Goal: Find specific page/section: Find specific page/section

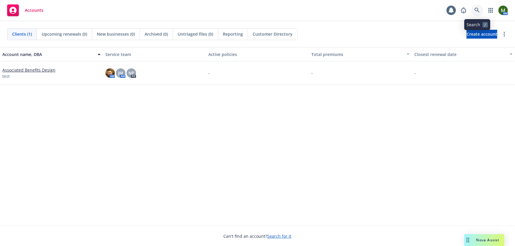
click at [479, 10] on icon at bounding box center [476, 10] width 5 height 5
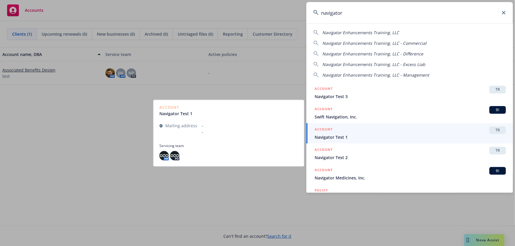
type input "navigator"
click at [355, 139] on span "Navigator Test 1" at bounding box center [409, 137] width 191 height 6
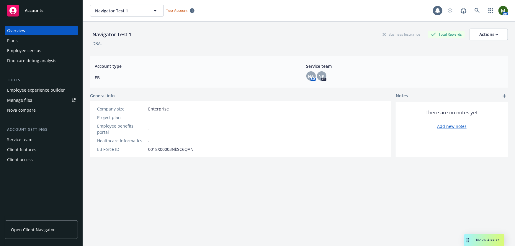
click at [32, 38] on div "Plans" at bounding box center [41, 40] width 68 height 9
